Goal: Task Accomplishment & Management: Use online tool/utility

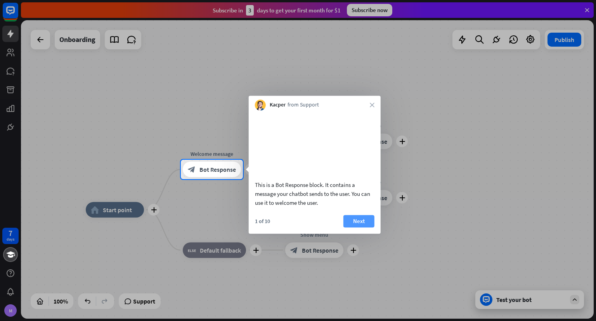
click at [352, 227] on button "Next" at bounding box center [359, 221] width 31 height 12
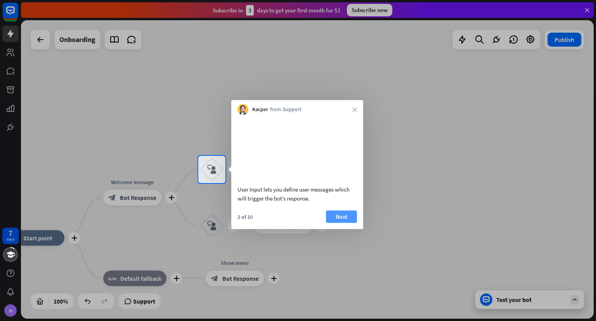
click at [343, 222] on button "Next" at bounding box center [341, 216] width 31 height 12
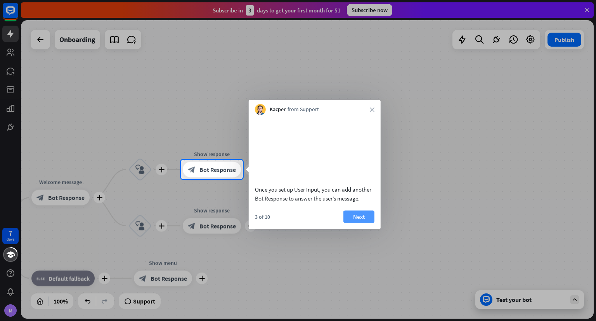
click at [367, 222] on button "Next" at bounding box center [359, 216] width 31 height 12
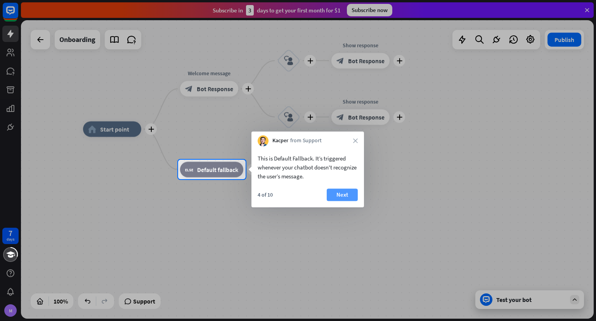
click at [344, 191] on button "Next" at bounding box center [342, 194] width 31 height 12
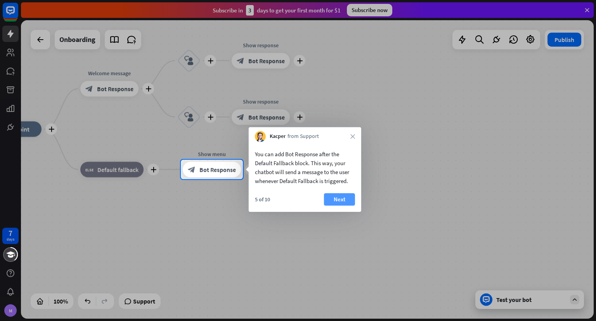
click at [342, 195] on button "Next" at bounding box center [339, 199] width 31 height 12
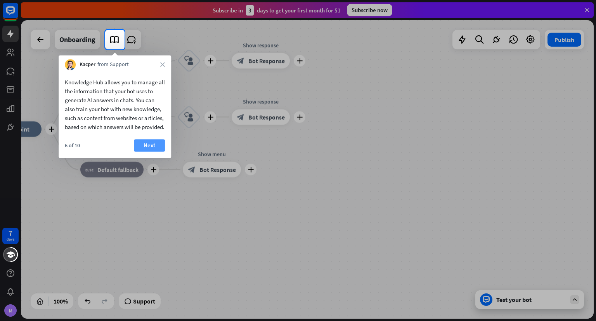
click at [148, 151] on button "Next" at bounding box center [149, 145] width 31 height 12
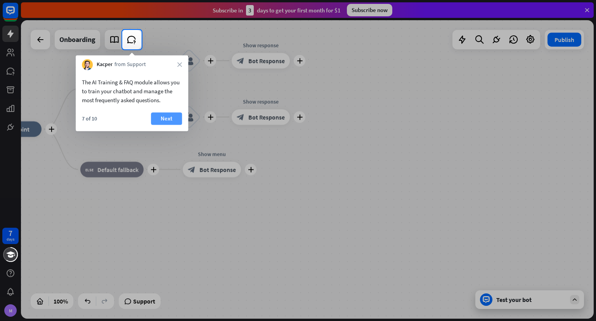
click at [166, 122] on button "Next" at bounding box center [166, 118] width 31 height 12
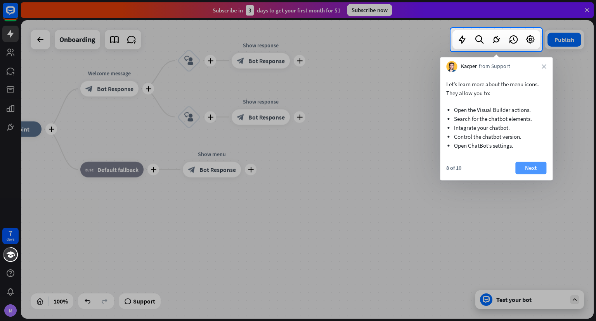
click at [529, 167] on button "Next" at bounding box center [531, 167] width 31 height 12
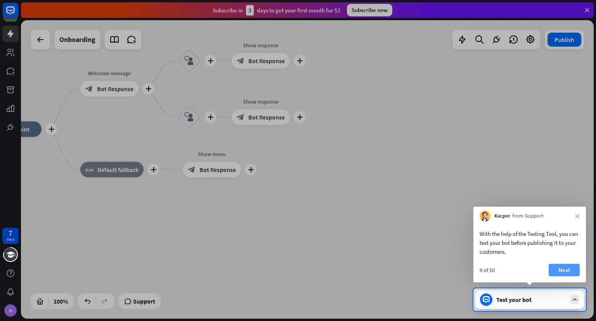
click at [557, 272] on button "Next" at bounding box center [564, 270] width 31 height 12
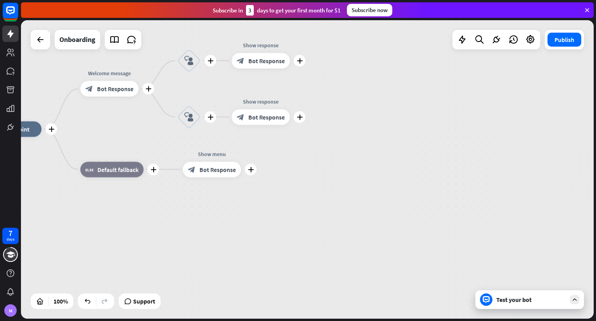
click at [557, 272] on div "plus home_2 Start point plus Welcome message block_bot_response Bot Response pl…" at bounding box center [307, 169] width 573 height 298
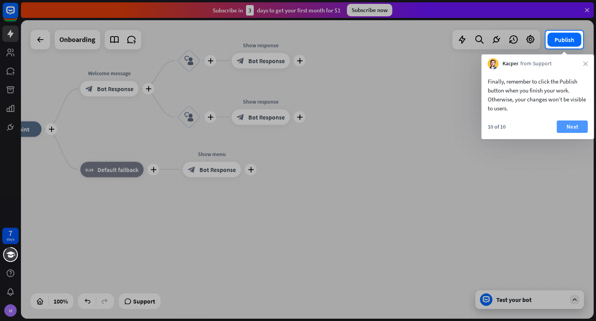
click at [568, 126] on button "Next" at bounding box center [572, 126] width 31 height 12
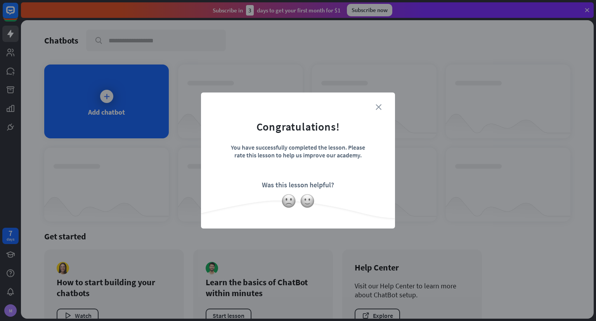
click at [377, 105] on icon "close" at bounding box center [379, 107] width 6 height 6
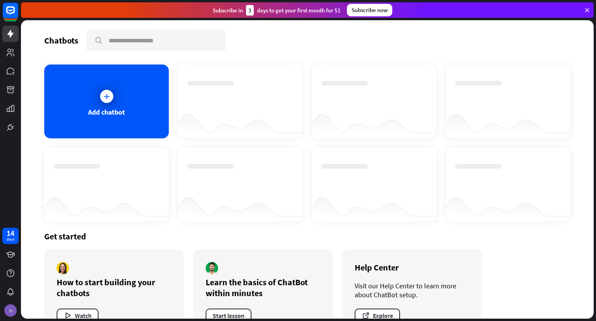
click at [9, 311] on div "M" at bounding box center [10, 310] width 12 height 12
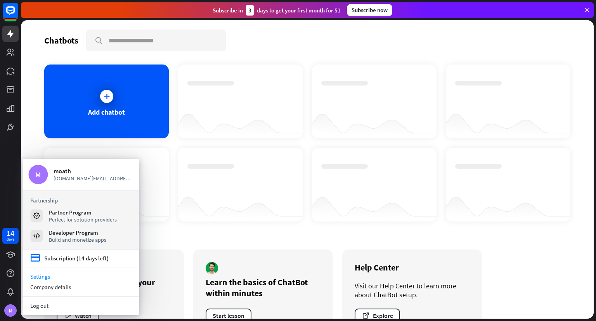
click at [37, 275] on link "Settings" at bounding box center [81, 276] width 116 height 10
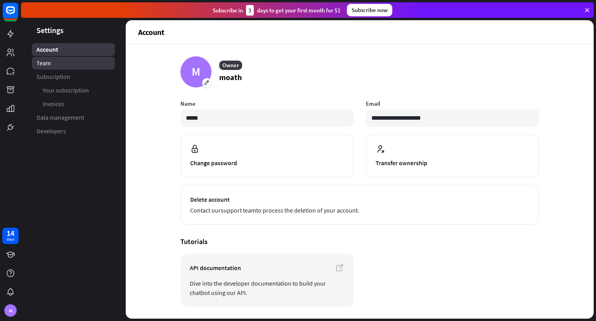
click at [76, 68] on link "Team" at bounding box center [73, 63] width 83 height 13
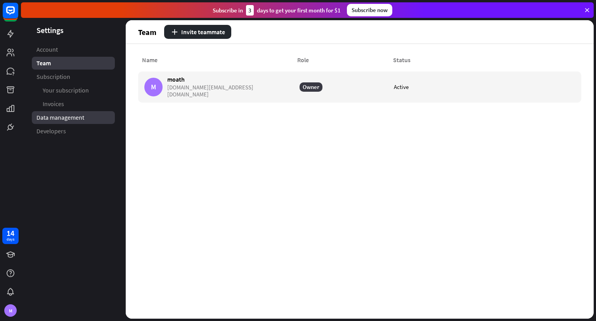
click at [83, 117] on span "Data management" at bounding box center [60, 117] width 48 height 8
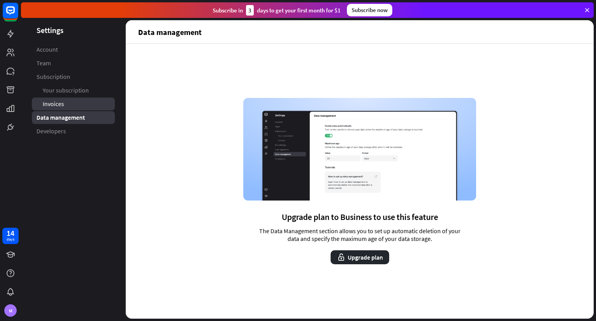
click at [76, 99] on link "Invoices" at bounding box center [73, 103] width 83 height 13
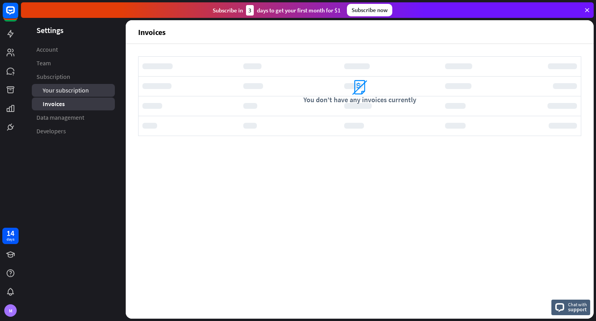
click at [85, 86] on span "Your subscription" at bounding box center [66, 90] width 46 height 8
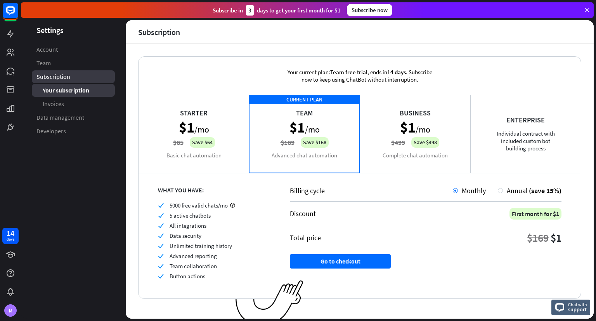
click at [76, 71] on link "Subscription" at bounding box center [73, 76] width 83 height 13
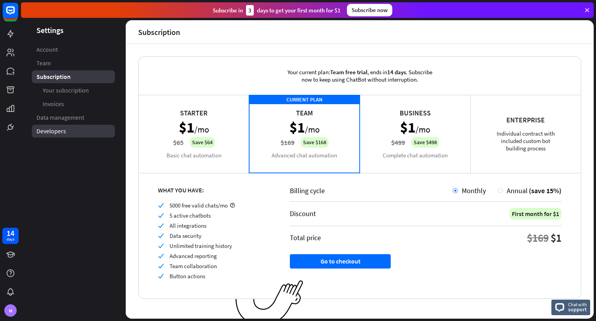
click at [71, 128] on link "Developers" at bounding box center [73, 131] width 83 height 13
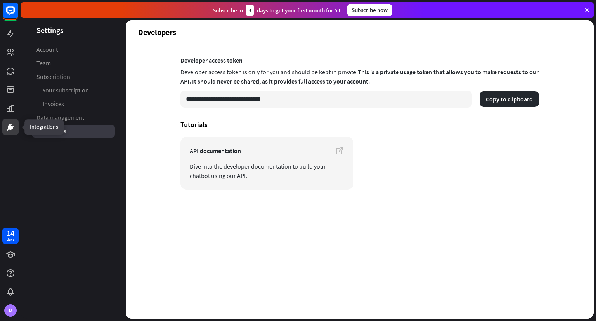
click at [10, 131] on icon at bounding box center [10, 126] width 9 height 9
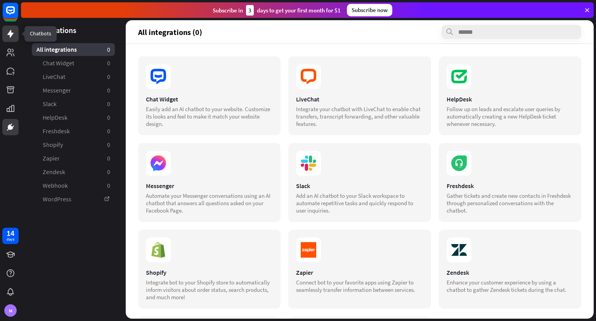
click at [13, 34] on icon at bounding box center [10, 33] width 9 height 9
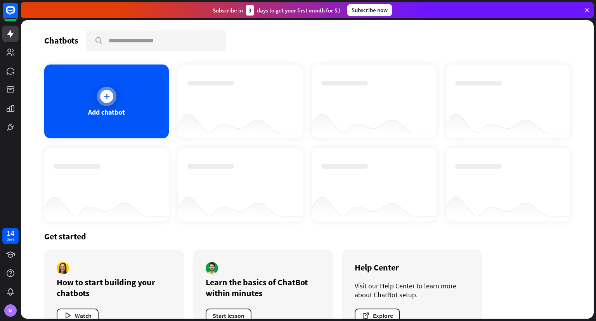
click at [69, 80] on div "Add chatbot" at bounding box center [106, 101] width 125 height 74
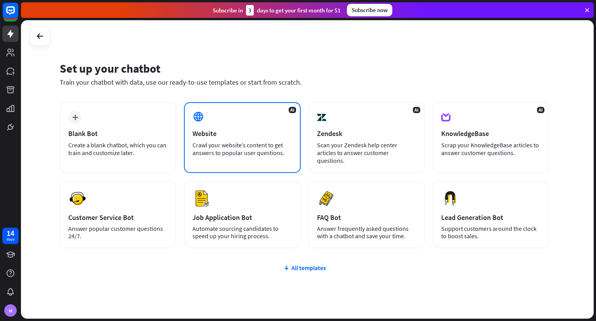
click at [224, 116] on div "AI Website Crawl your website’s content to get answers to popular user question…" at bounding box center [242, 137] width 116 height 71
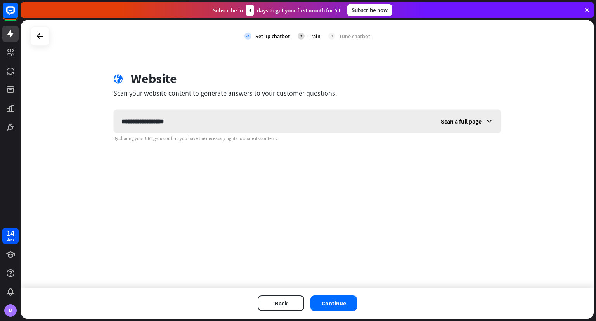
type input "**********"
click at [465, 121] on span "Scan a full page" at bounding box center [461, 121] width 41 height 8
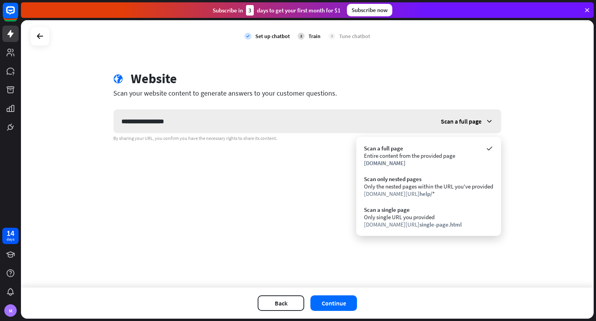
click at [465, 121] on span "Scan a full page" at bounding box center [461, 121] width 41 height 8
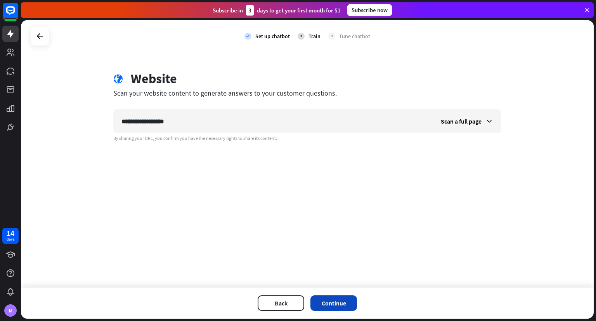
click at [325, 296] on button "Continue" at bounding box center [334, 303] width 47 height 16
